Goal: Entertainment & Leisure: Consume media (video, audio)

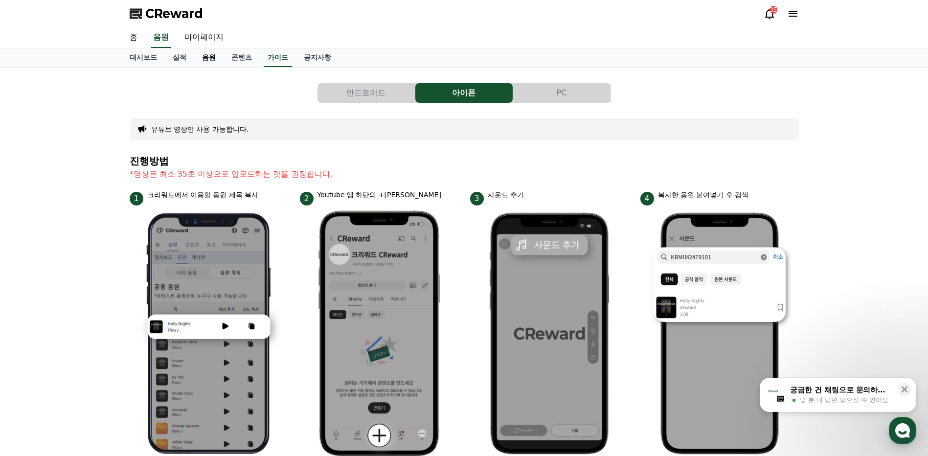
click at [205, 56] on link "음원" at bounding box center [208, 57] width 29 height 19
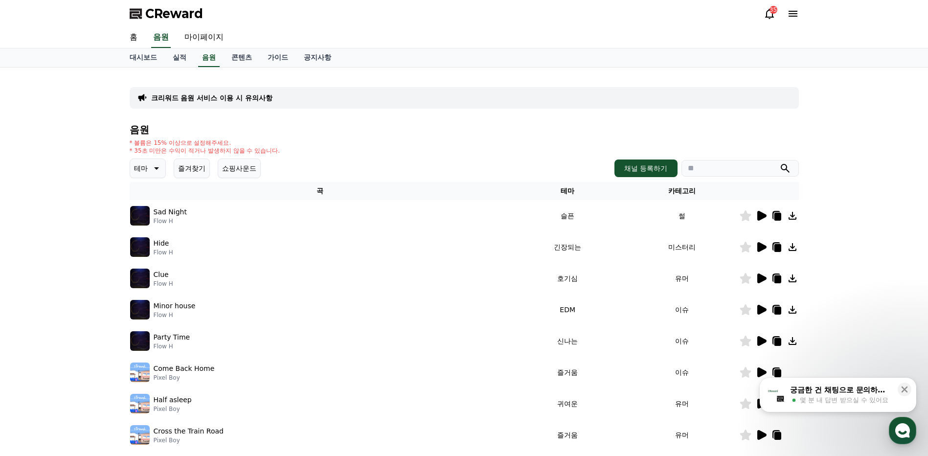
click at [706, 166] on input "search" at bounding box center [740, 168] width 117 height 17
type input "*"
type input "********"
click at [786, 170] on icon "submit" at bounding box center [785, 168] width 9 height 9
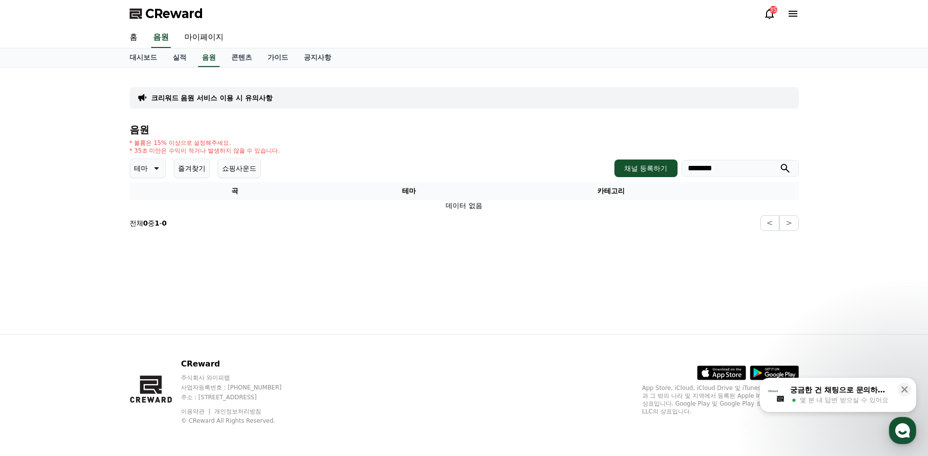
click at [153, 167] on icon at bounding box center [156, 168] width 12 height 12
click at [154, 234] on button "잔잔한" at bounding box center [145, 234] width 28 height 22
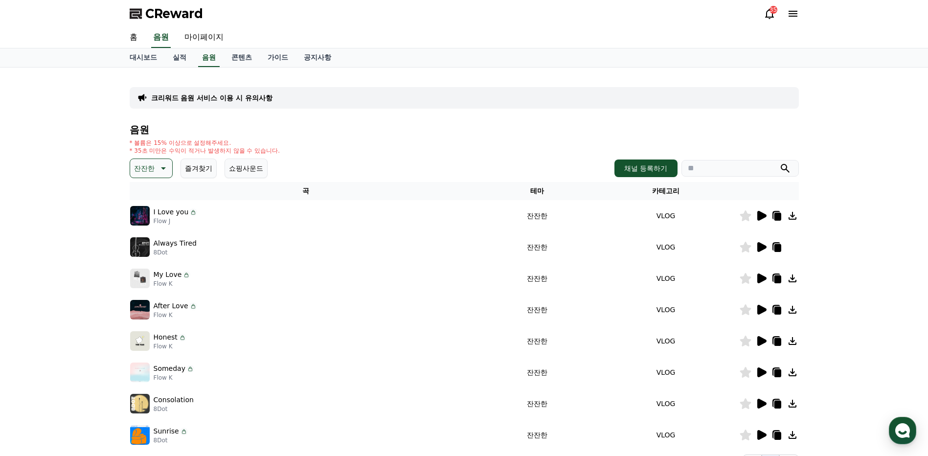
click at [759, 218] on icon at bounding box center [761, 216] width 9 height 10
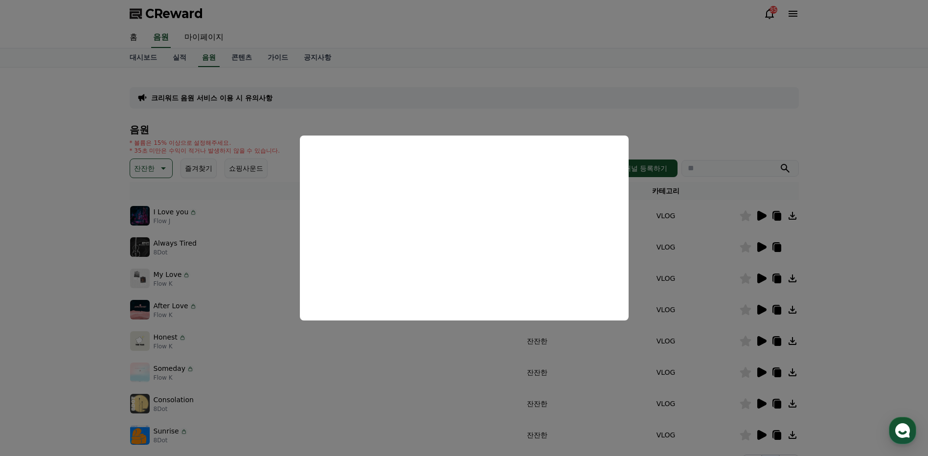
click at [84, 220] on button "close modal" at bounding box center [464, 228] width 928 height 456
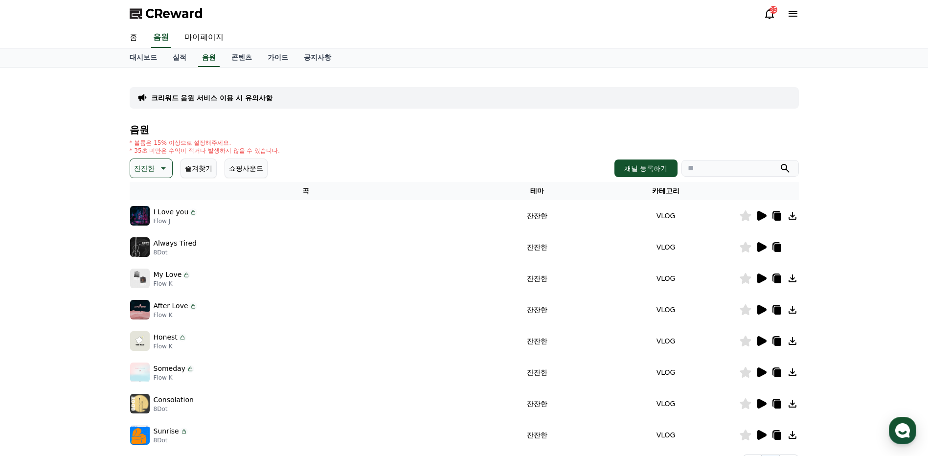
click at [761, 249] on icon at bounding box center [761, 247] width 9 height 10
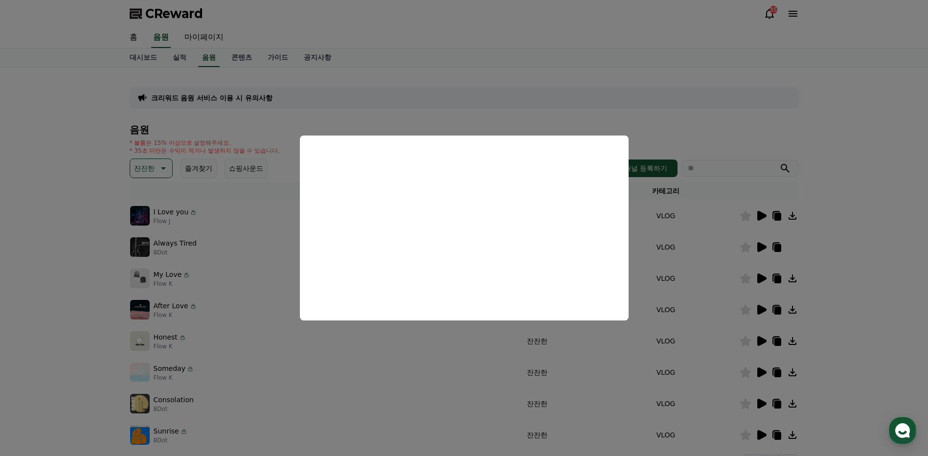
click at [843, 251] on button "close modal" at bounding box center [464, 228] width 928 height 456
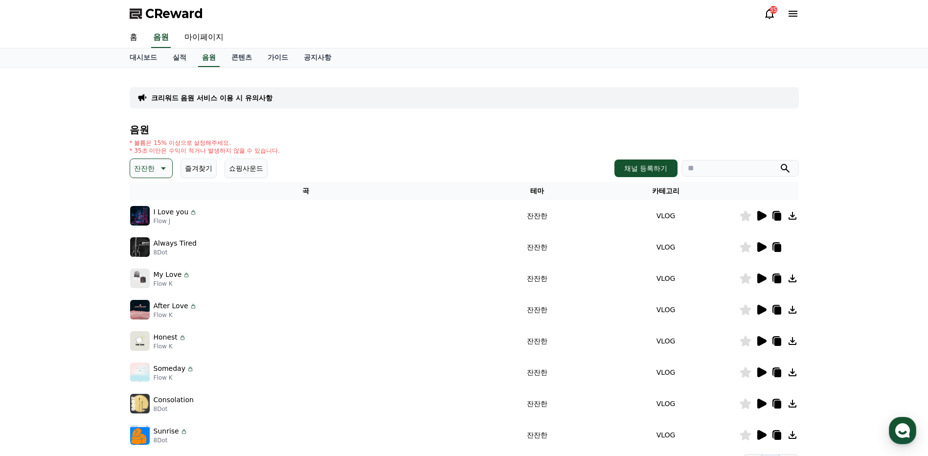
click at [166, 170] on icon at bounding box center [163, 168] width 12 height 12
click at [147, 195] on button "전체" at bounding box center [142, 194] width 22 height 22
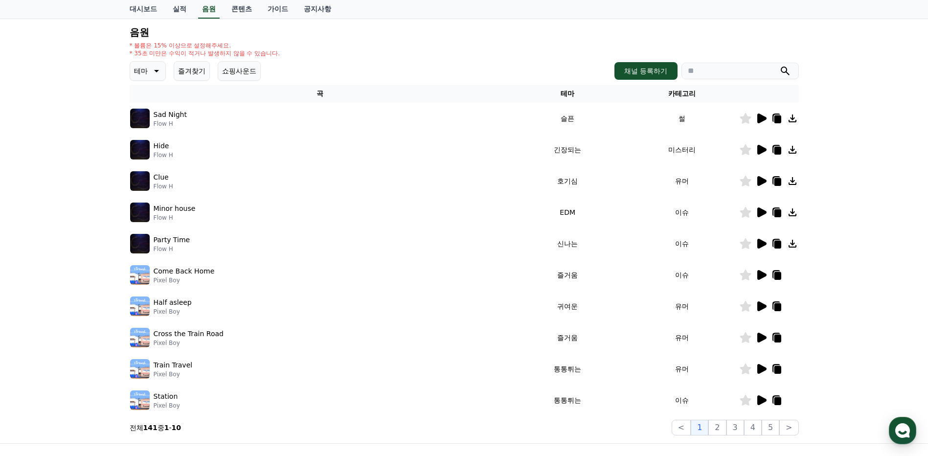
scroll to position [98, 0]
click at [763, 305] on icon at bounding box center [761, 306] width 9 height 10
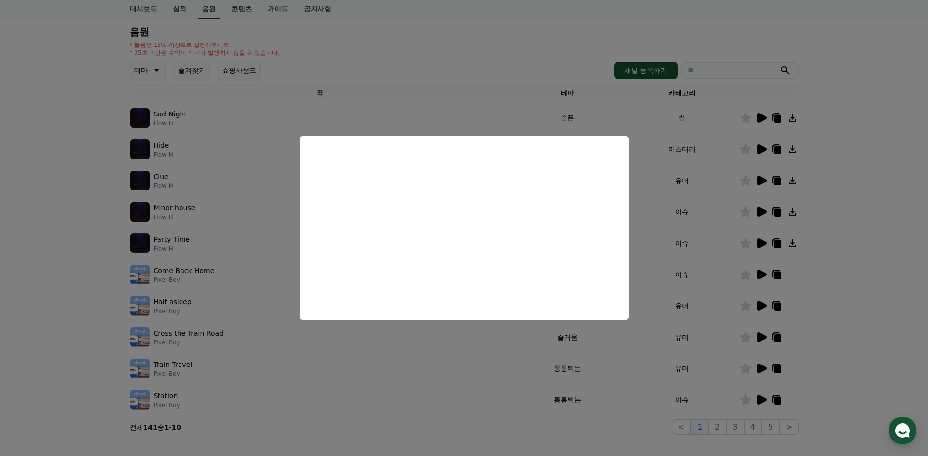
click at [825, 299] on button "close modal" at bounding box center [464, 228] width 928 height 456
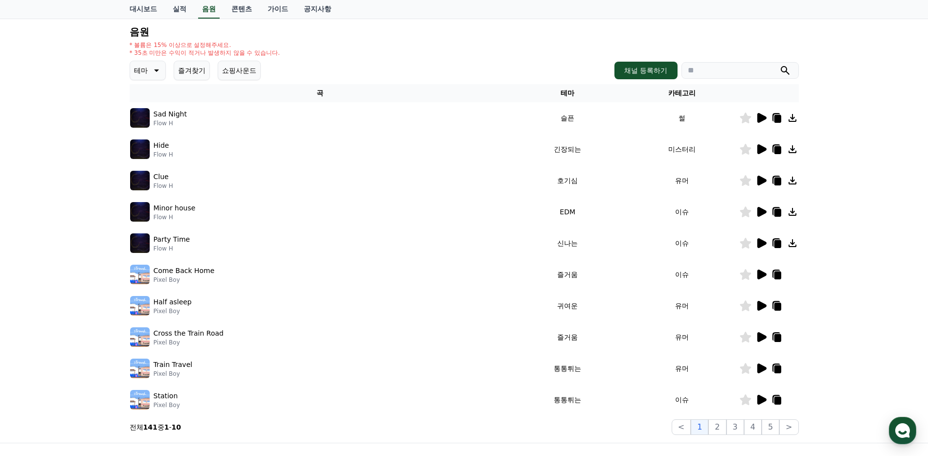
click at [759, 274] on icon at bounding box center [761, 275] width 9 height 10
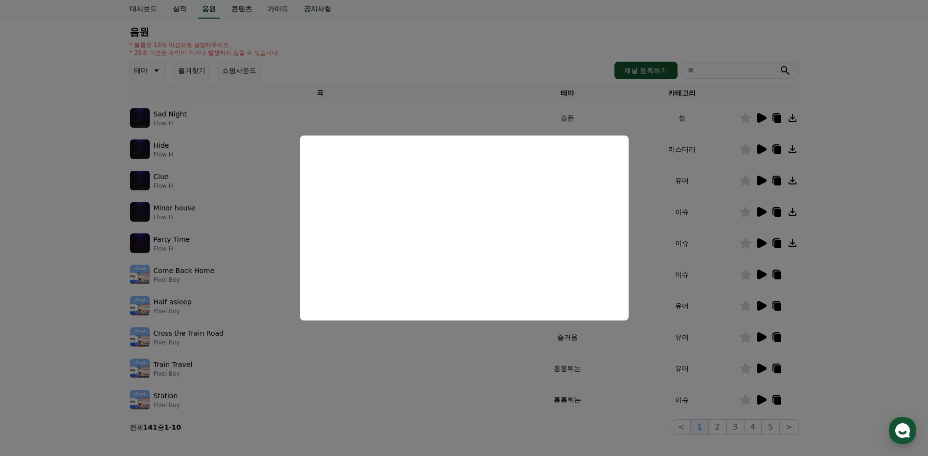
click at [869, 266] on button "close modal" at bounding box center [464, 228] width 928 height 456
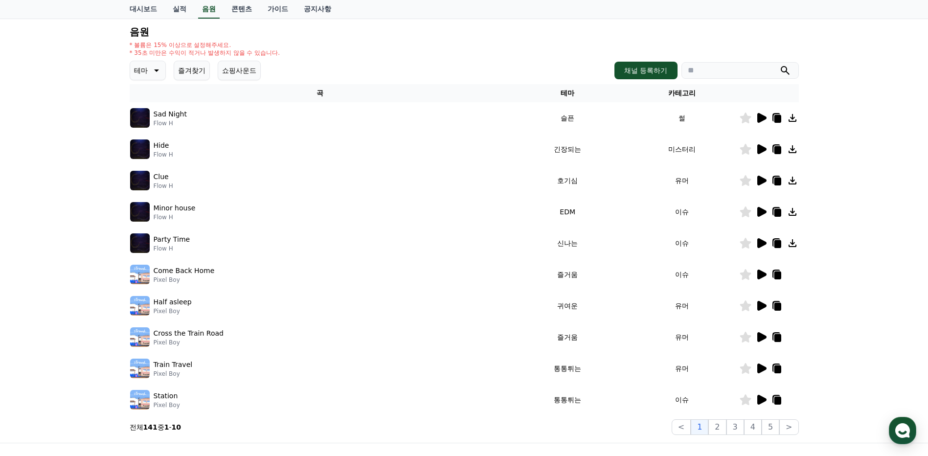
click at [764, 118] on icon at bounding box center [761, 118] width 9 height 10
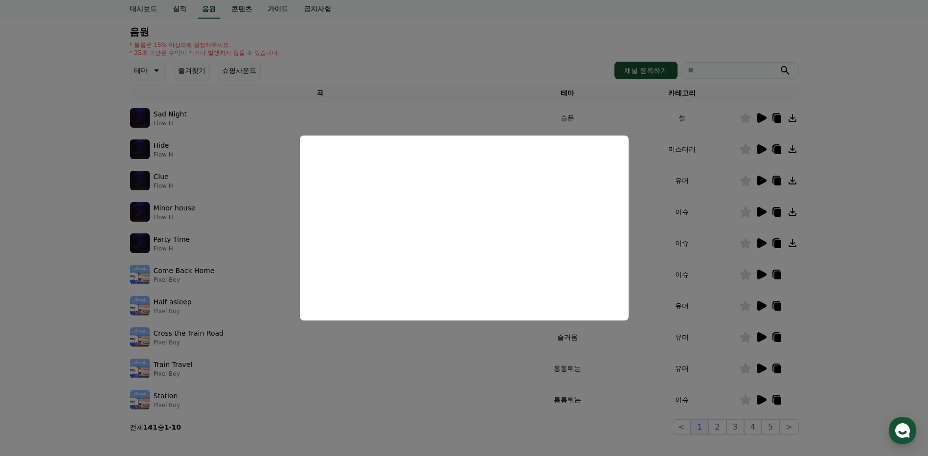
click at [832, 207] on button "close modal" at bounding box center [464, 228] width 928 height 456
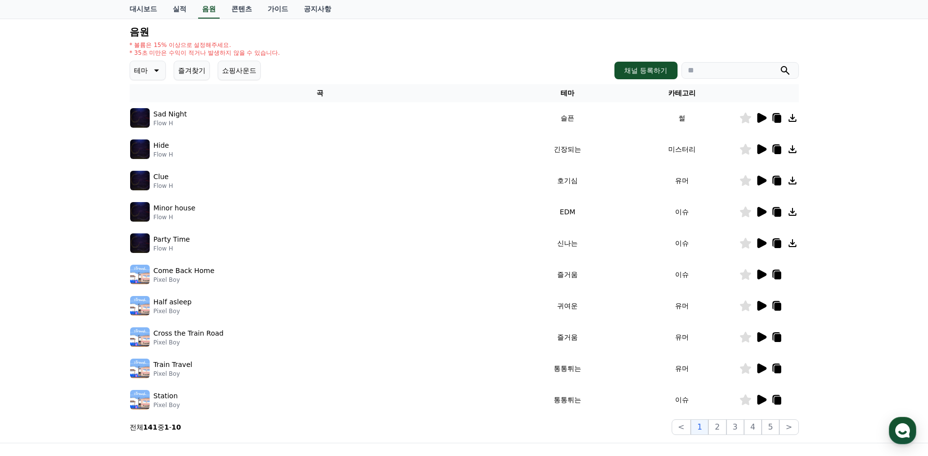
click at [761, 179] on icon at bounding box center [761, 181] width 9 height 10
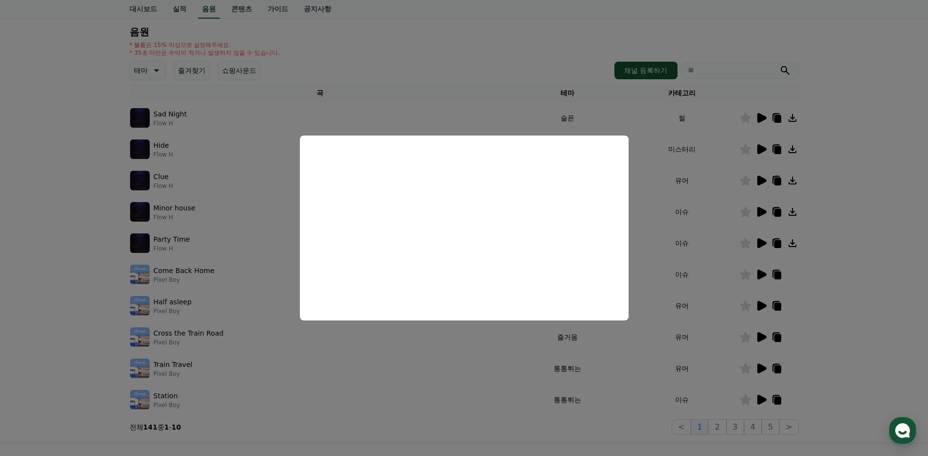
click at [839, 186] on button "close modal" at bounding box center [464, 228] width 928 height 456
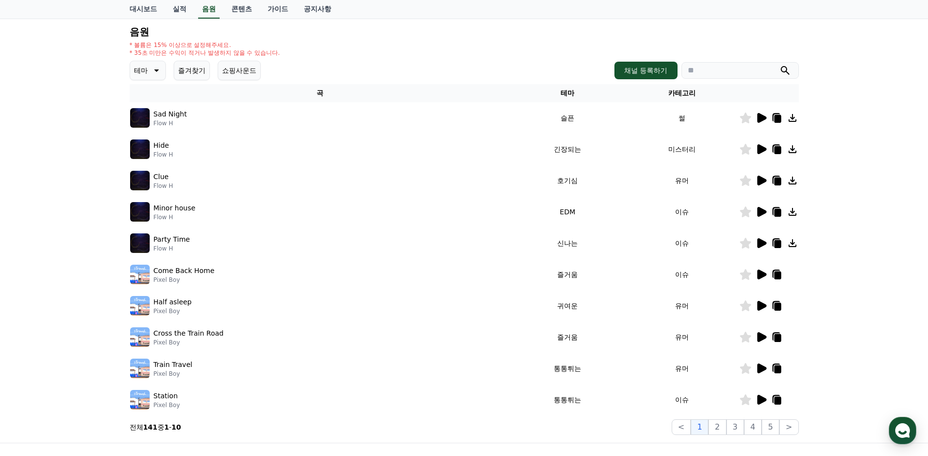
click at [758, 214] on icon at bounding box center [761, 212] width 9 height 10
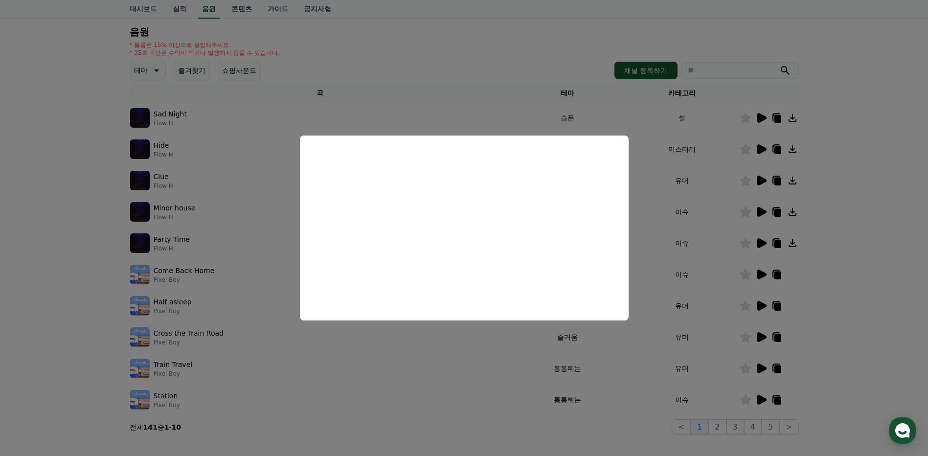
click at [849, 200] on button "close modal" at bounding box center [464, 228] width 928 height 456
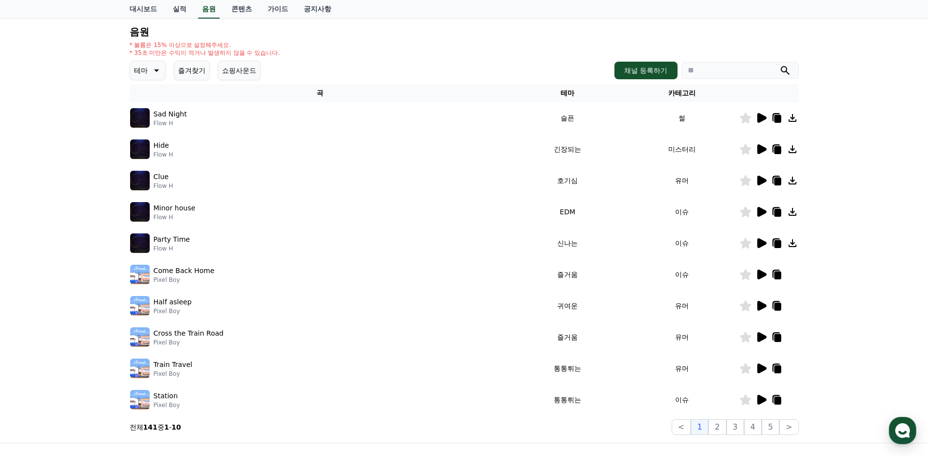
click at [157, 71] on icon at bounding box center [156, 70] width 5 height 2
click at [150, 137] on button "잔잔한" at bounding box center [145, 136] width 28 height 22
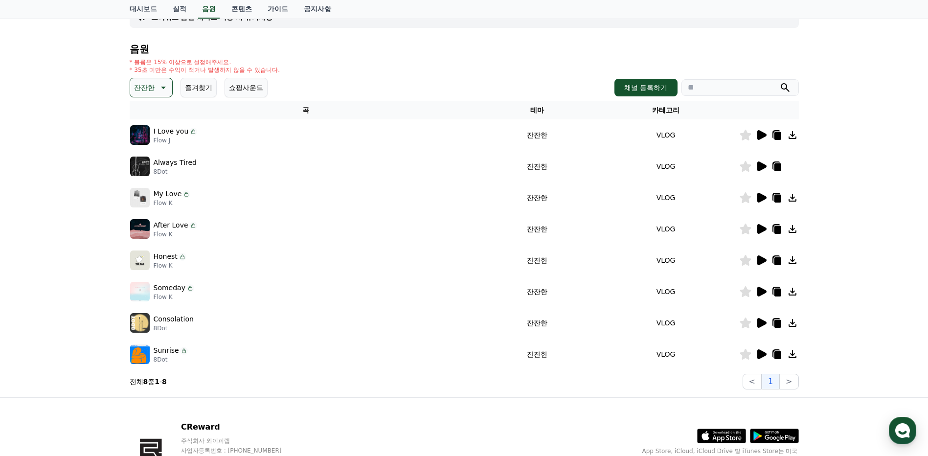
scroll to position [98, 0]
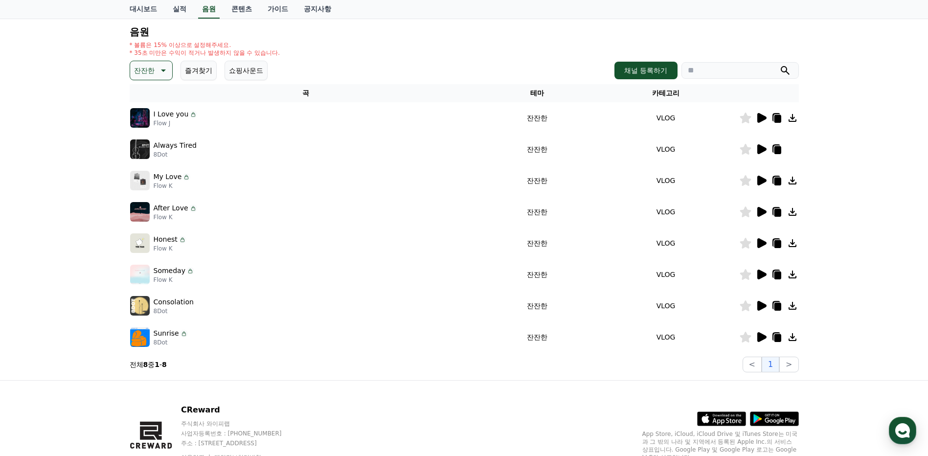
click at [761, 213] on icon at bounding box center [761, 212] width 9 height 10
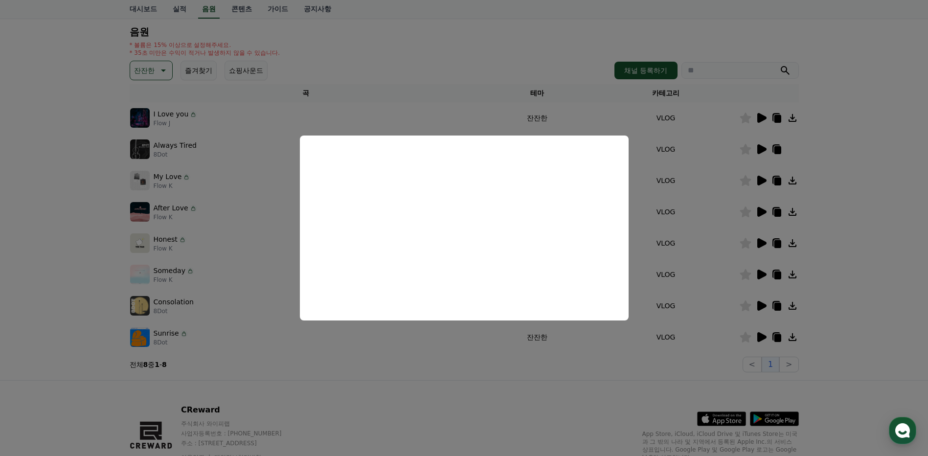
click at [791, 211] on button "close modal" at bounding box center [464, 228] width 928 height 456
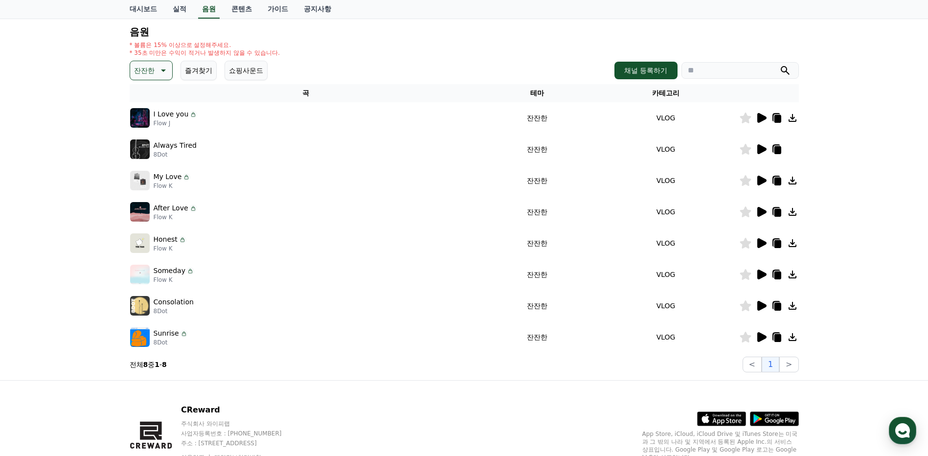
click at [793, 213] on icon at bounding box center [793, 212] width 8 height 8
